Goal: Book appointment/travel/reservation

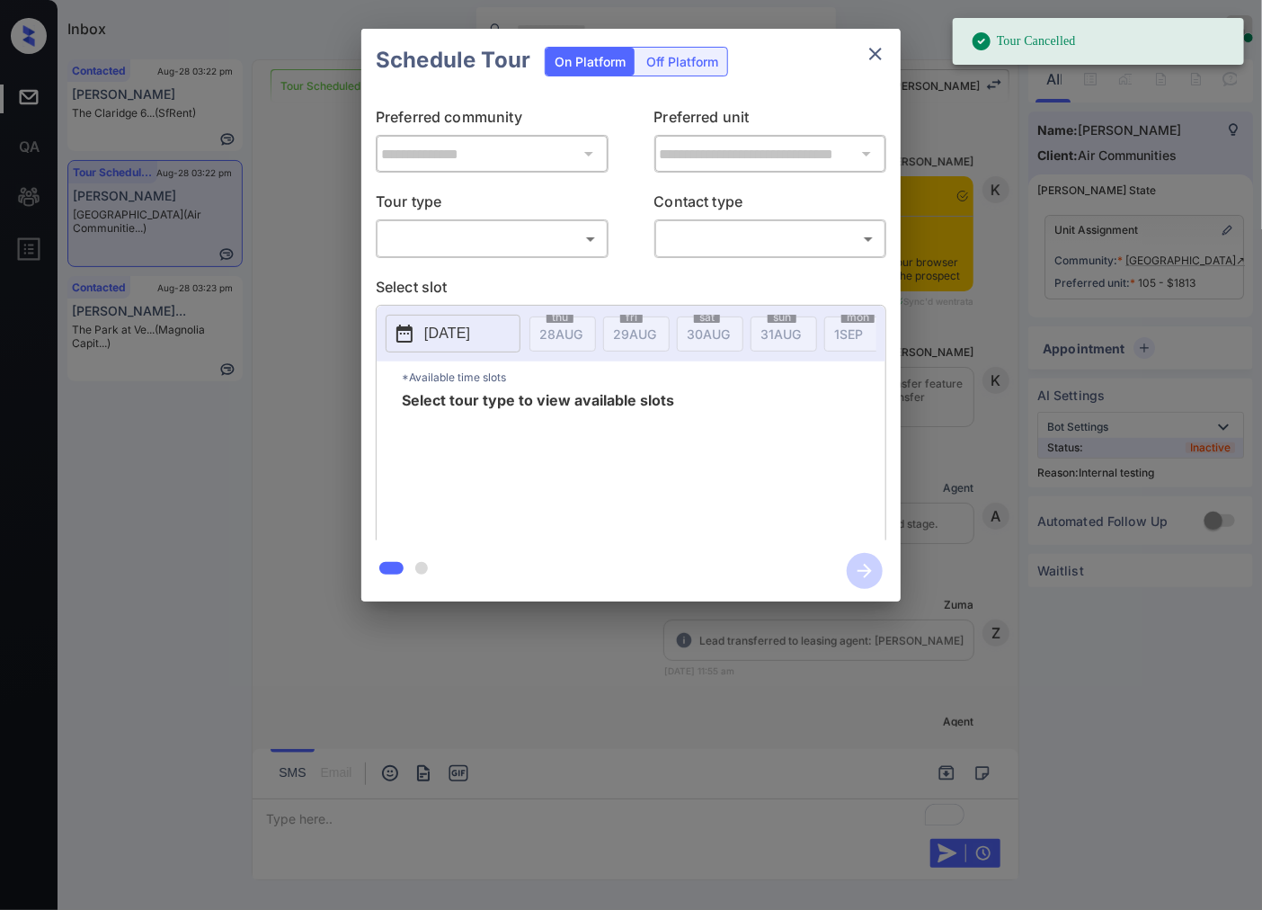
scroll to position [13175, 0]
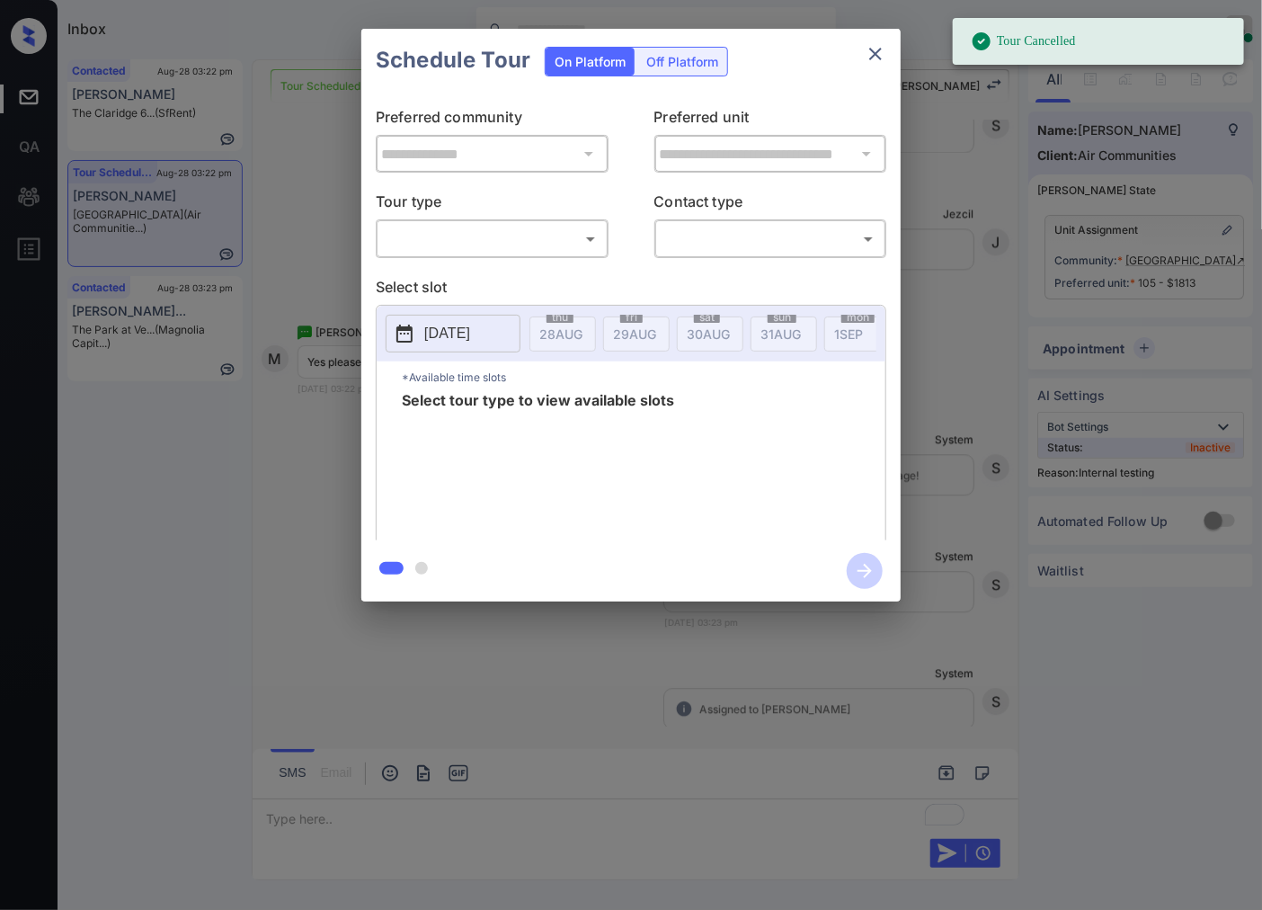
click at [950, 354] on div "**********" at bounding box center [631, 315] width 1262 height 630
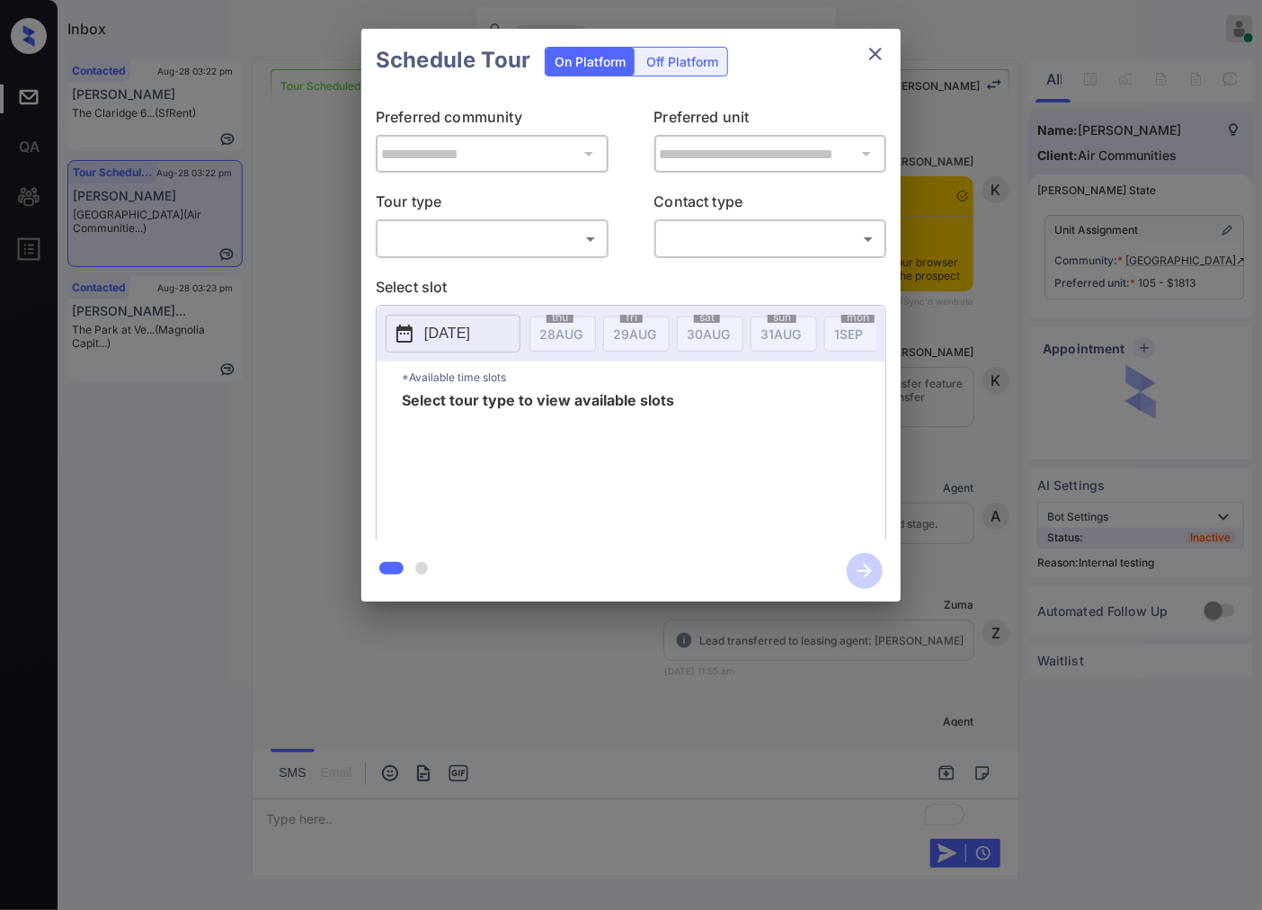
scroll to position [12676, 0]
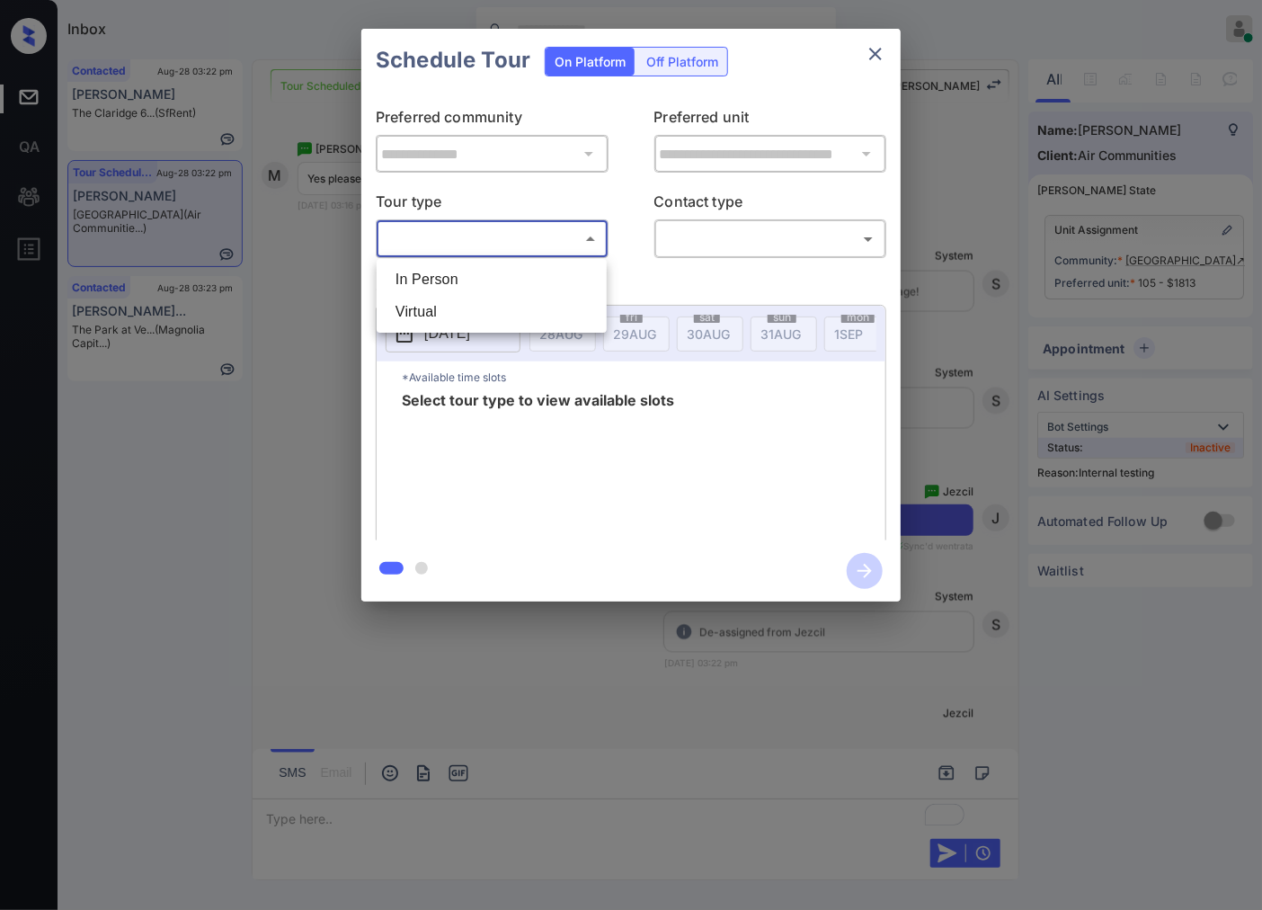
click at [581, 244] on body "Inbox [PERSON_NAME] Online Set yourself offline Set yourself on break Profile S…" at bounding box center [631, 455] width 1262 height 910
click at [554, 280] on li "In Person" at bounding box center [491, 279] width 221 height 32
type input "********"
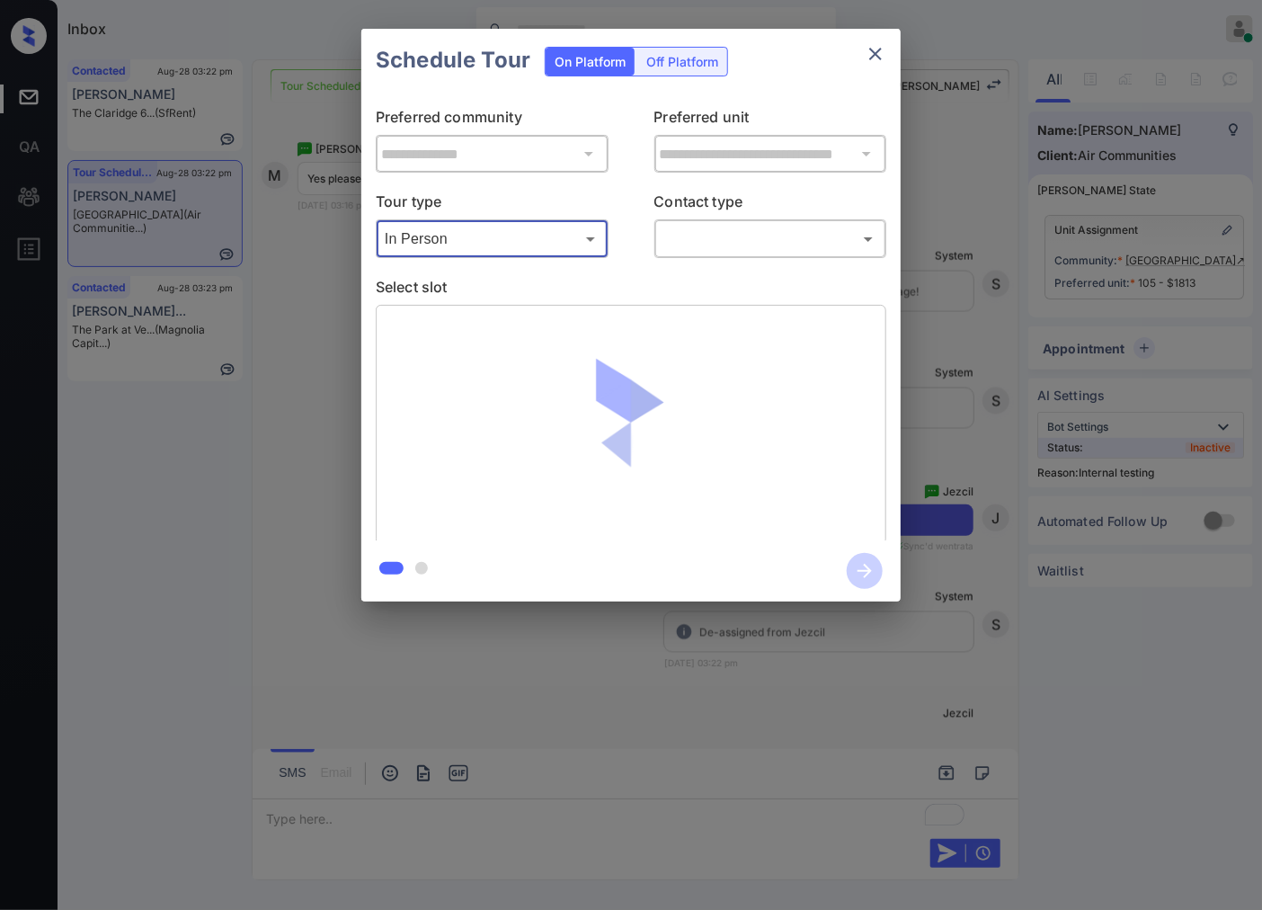
click at [697, 245] on body "Inbox [PERSON_NAME] Online Set yourself offline Set yourself on break Profile S…" at bounding box center [631, 455] width 1262 height 910
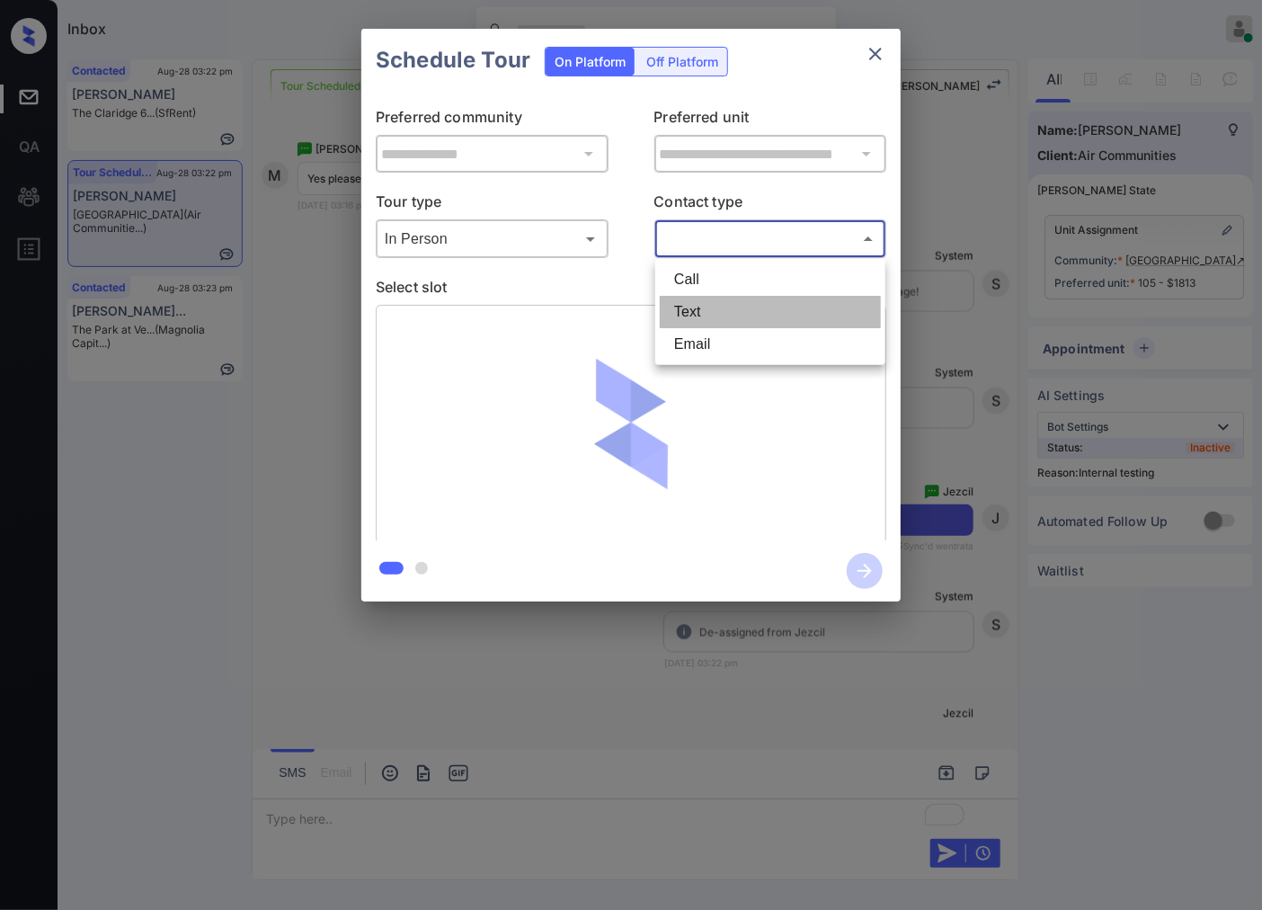
click at [681, 313] on li "Text" at bounding box center [770, 312] width 221 height 32
type input "****"
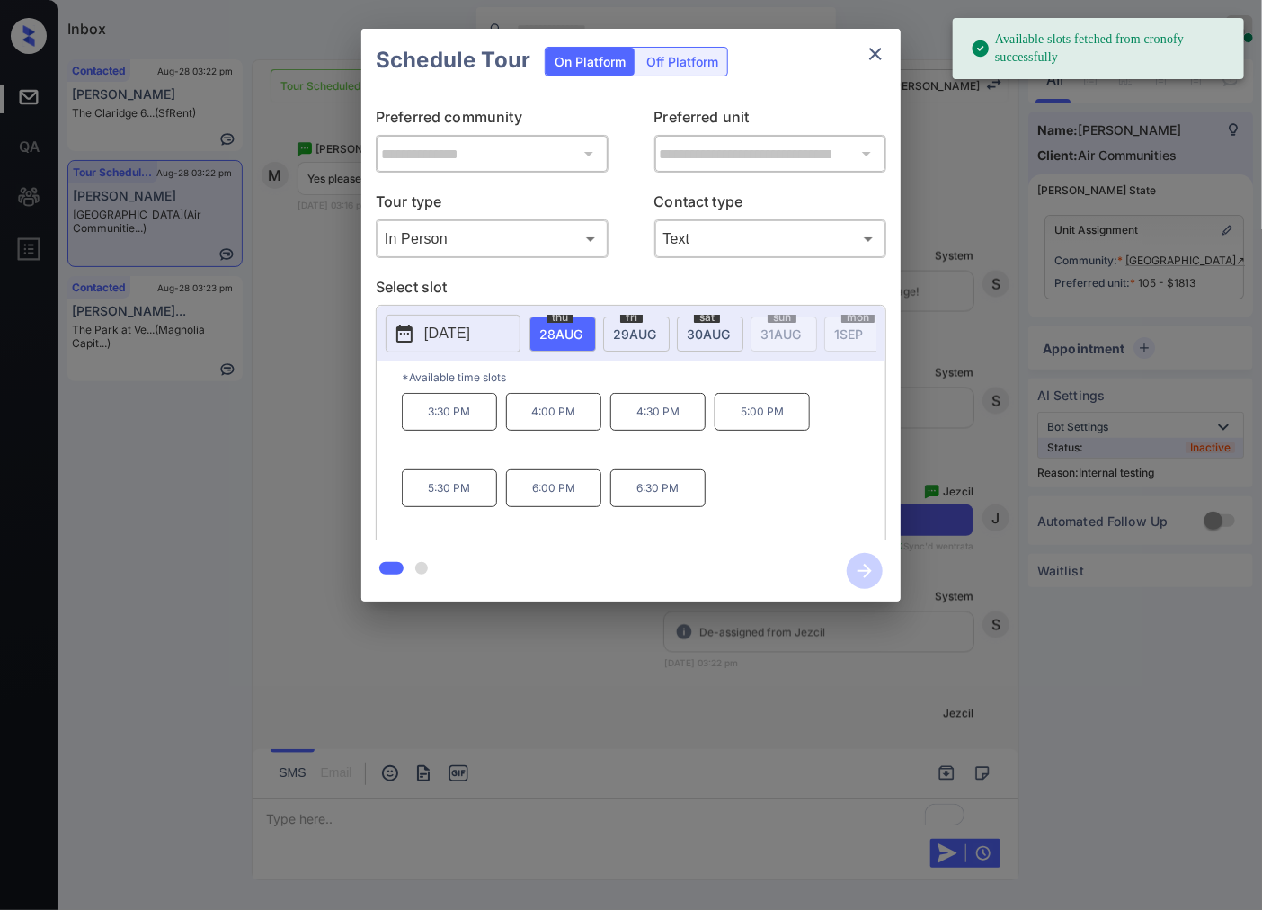
drag, startPoint x: 567, startPoint y: 432, endPoint x: 704, endPoint y: 455, distance: 138.4
click at [568, 430] on p "4:00 PM" at bounding box center [553, 412] width 95 height 38
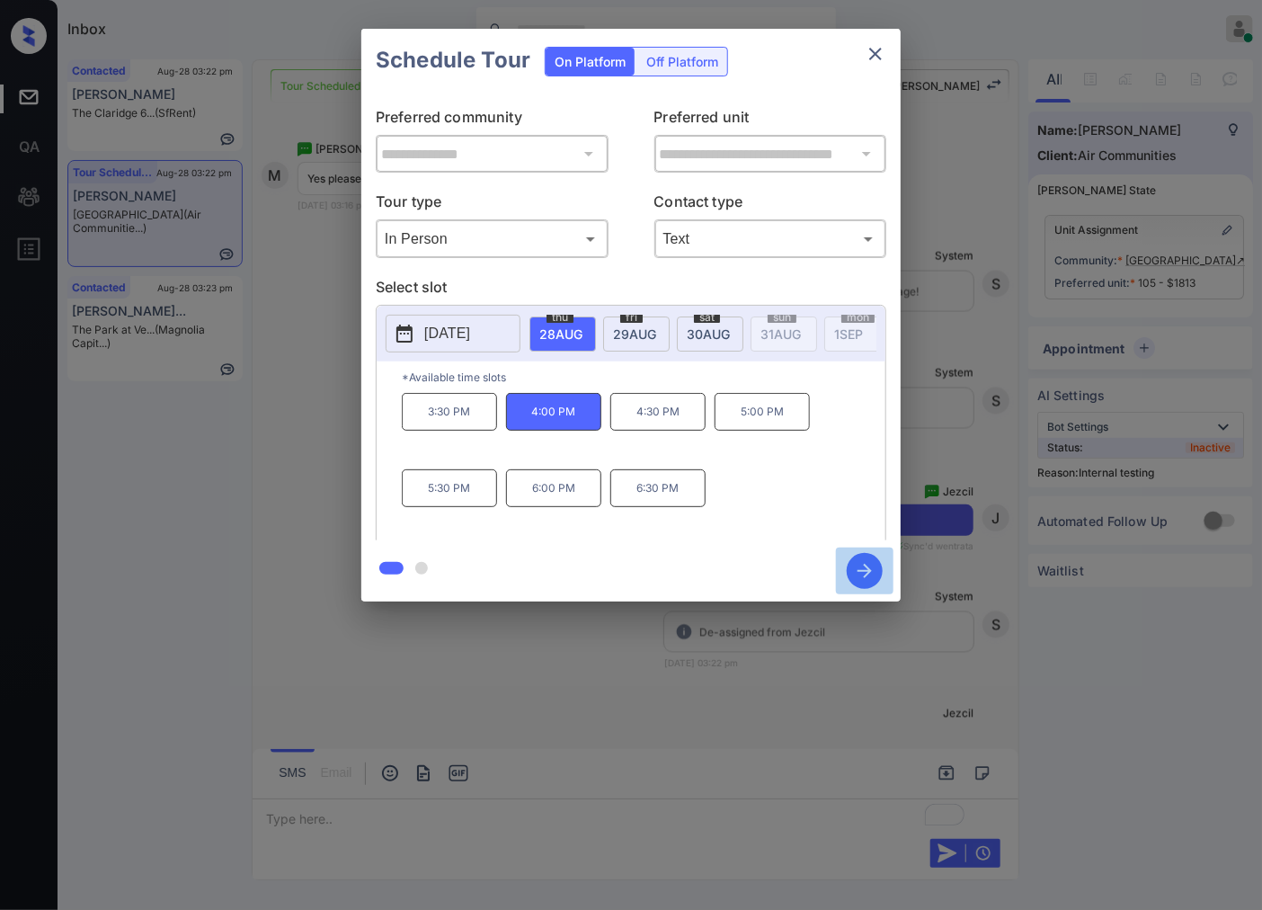
click at [863, 561] on icon "button" at bounding box center [865, 571] width 36 height 36
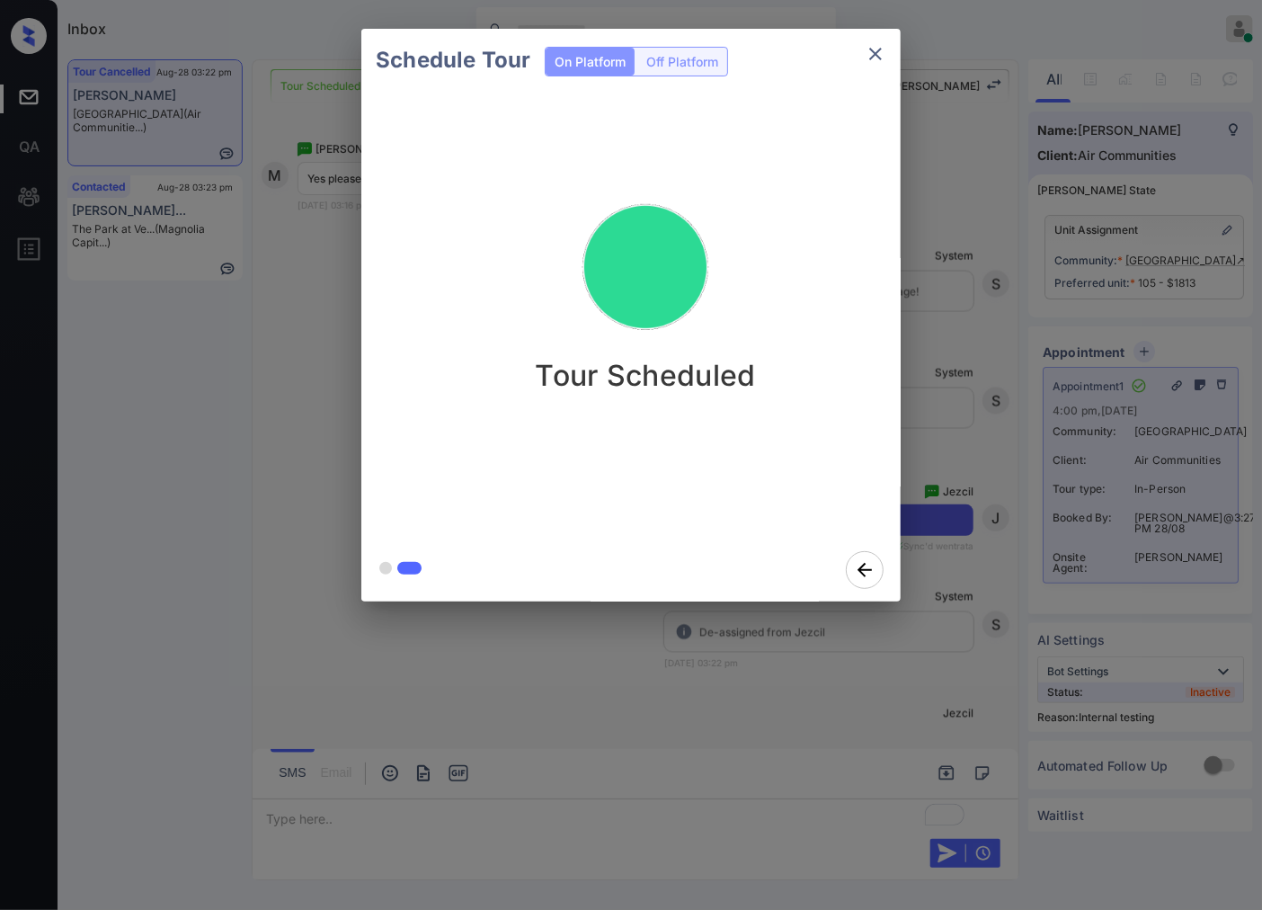
click at [344, 391] on div "Schedule Tour On Platform Off Platform Tour Scheduled" at bounding box center [631, 315] width 1262 height 630
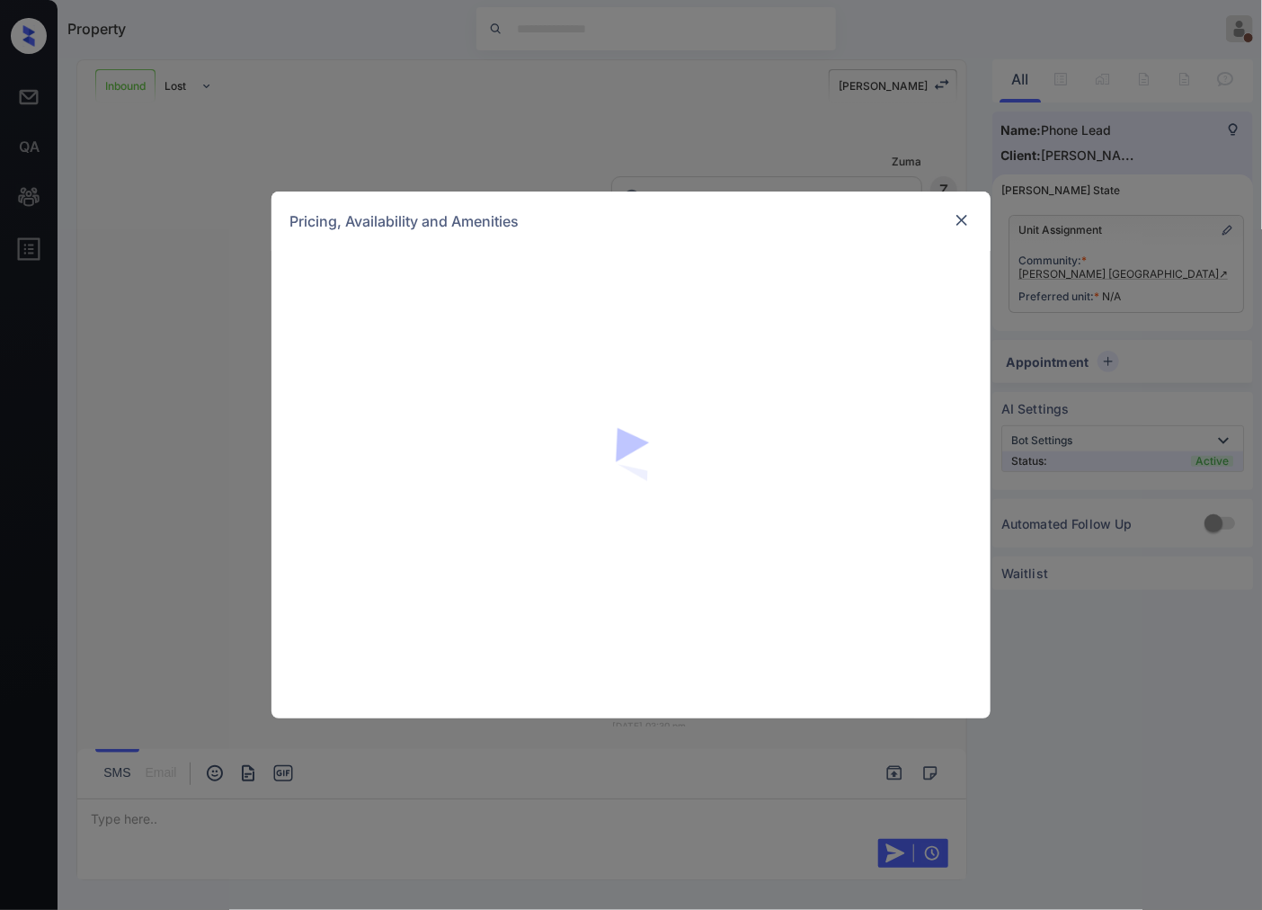
scroll to position [173, 0]
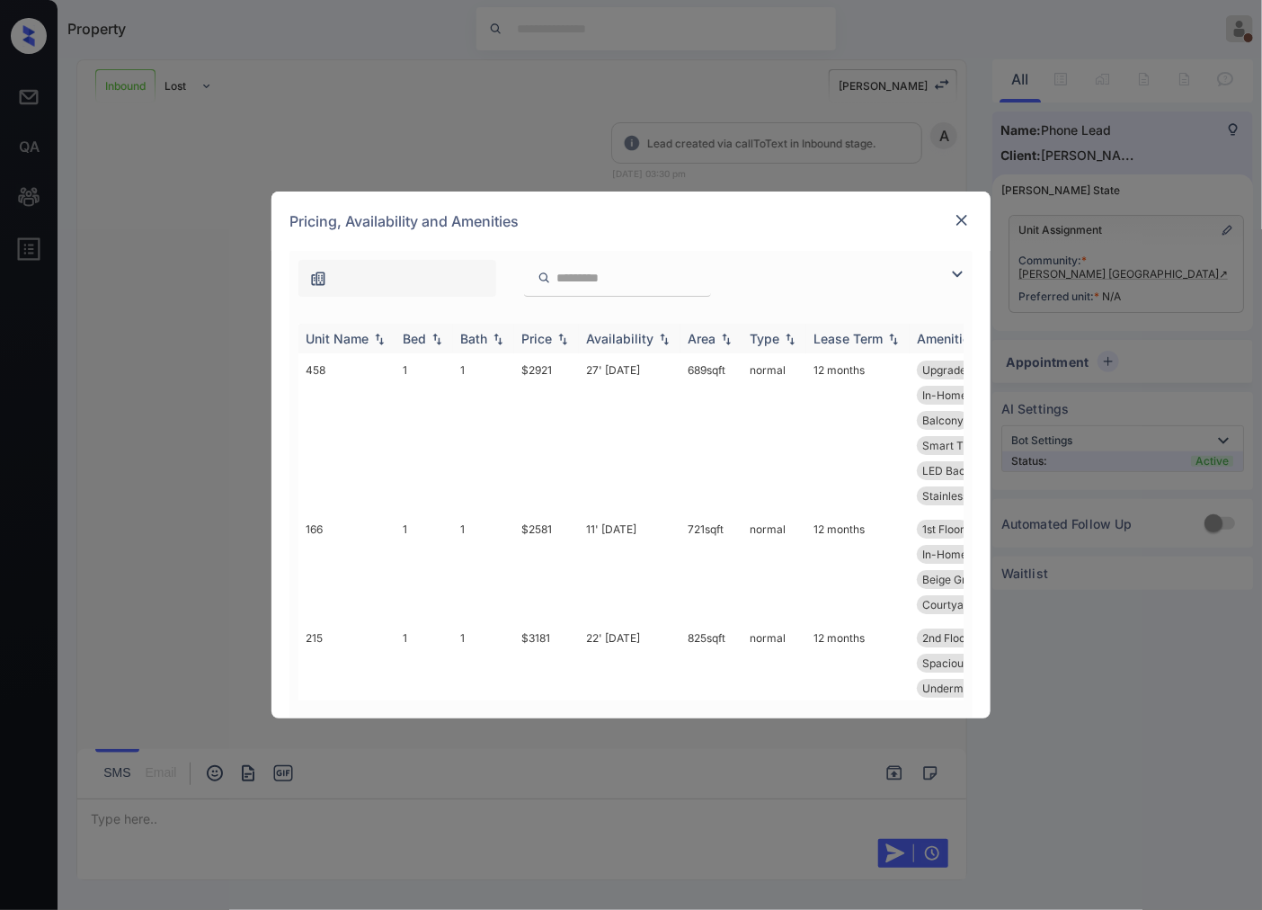
click at [566, 335] on img at bounding box center [563, 339] width 18 height 13
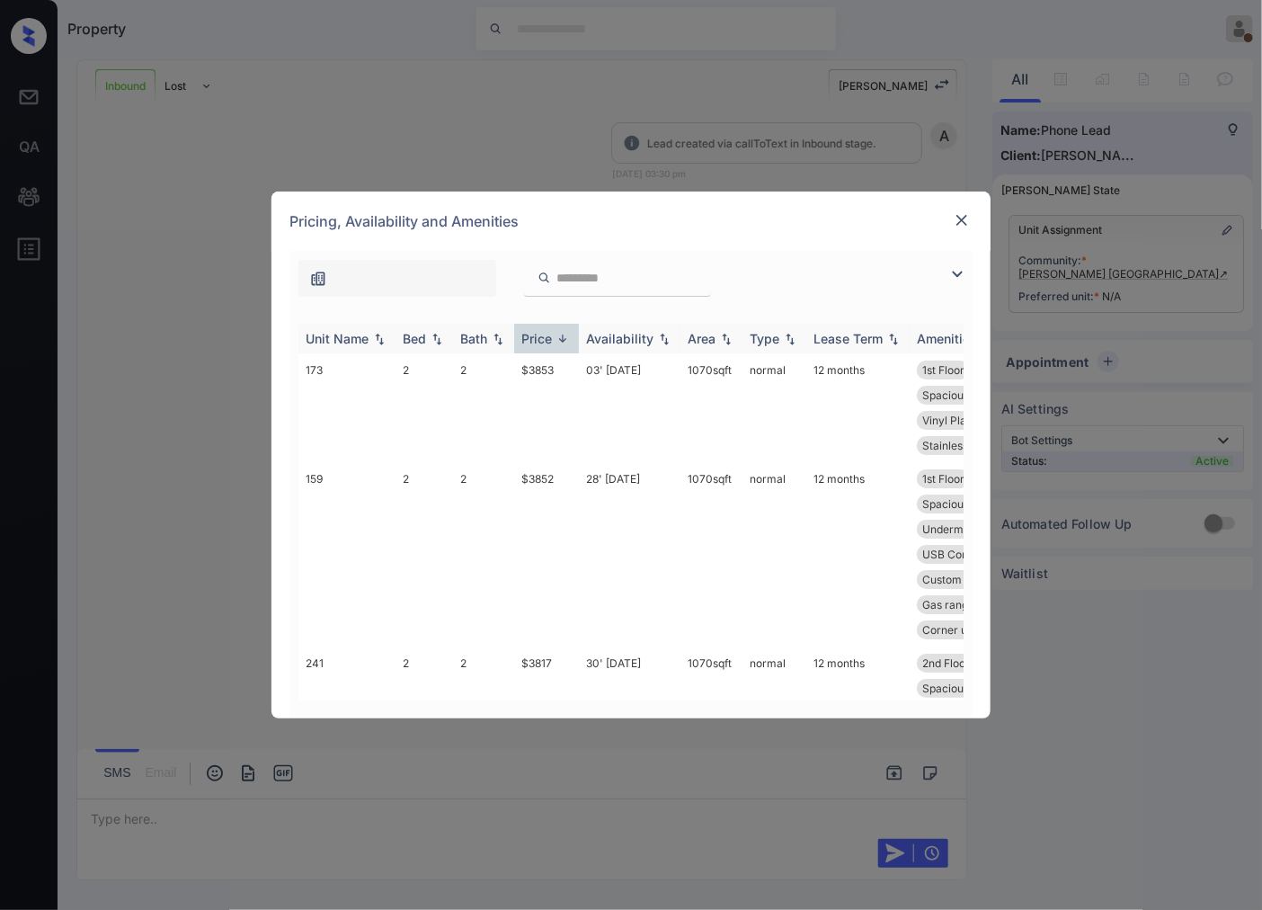
click at [566, 335] on img at bounding box center [563, 338] width 18 height 13
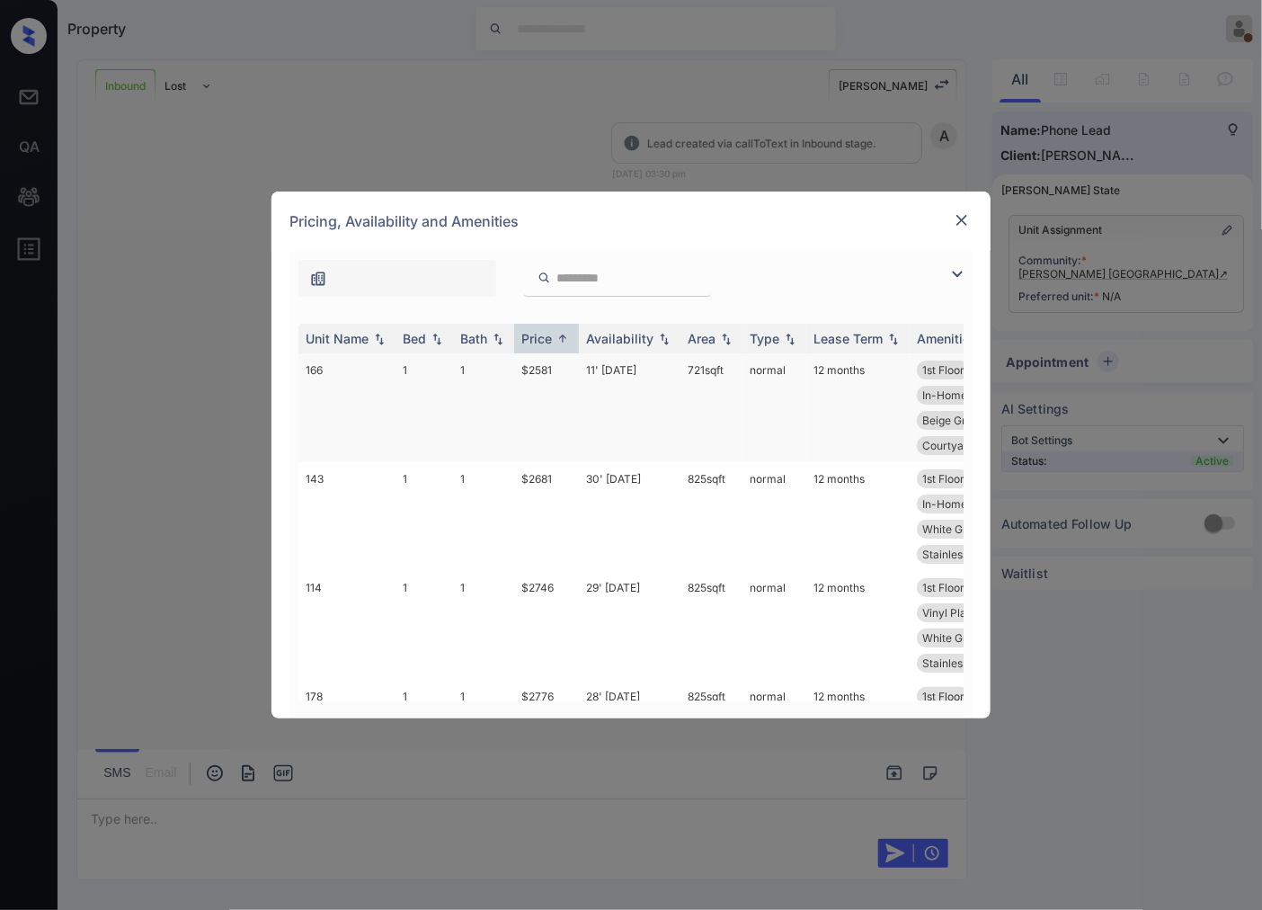
click at [658, 387] on td "11' Oct 25" at bounding box center [630, 407] width 102 height 109
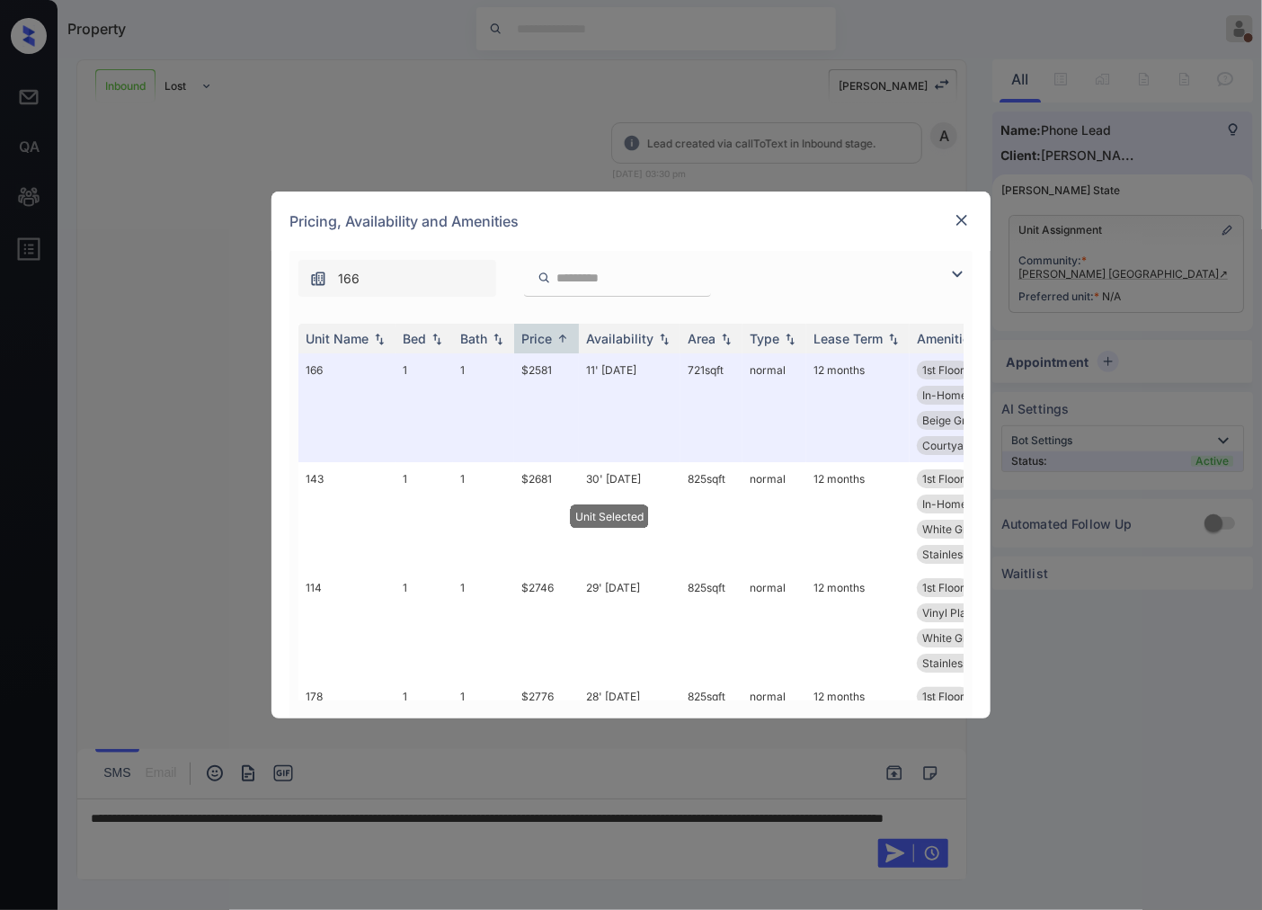
click at [962, 217] on img at bounding box center [962, 220] width 18 height 18
